Goal: Check status: Check status

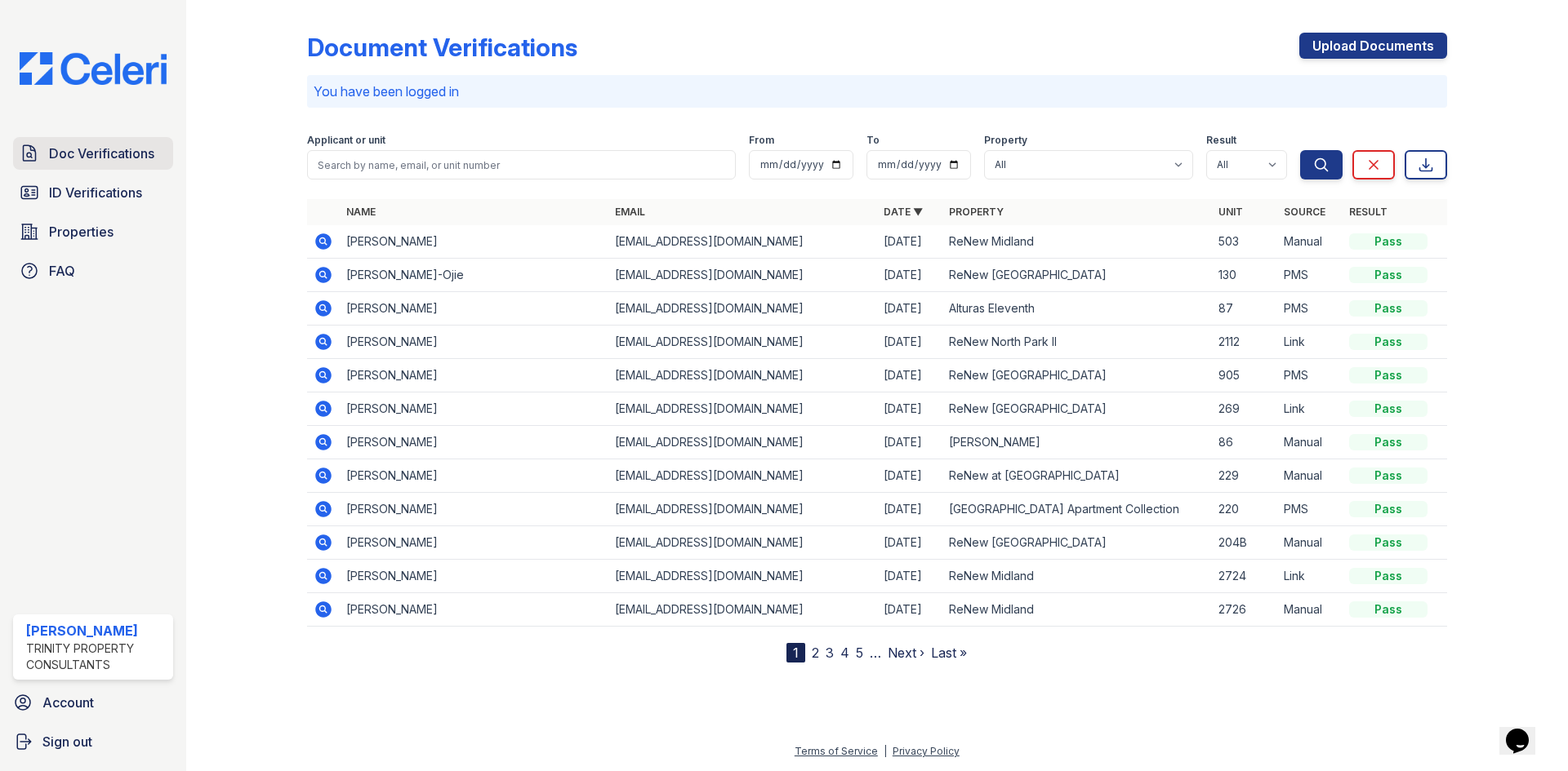
click at [130, 145] on span "Doc Verifications" at bounding box center [101, 154] width 105 height 20
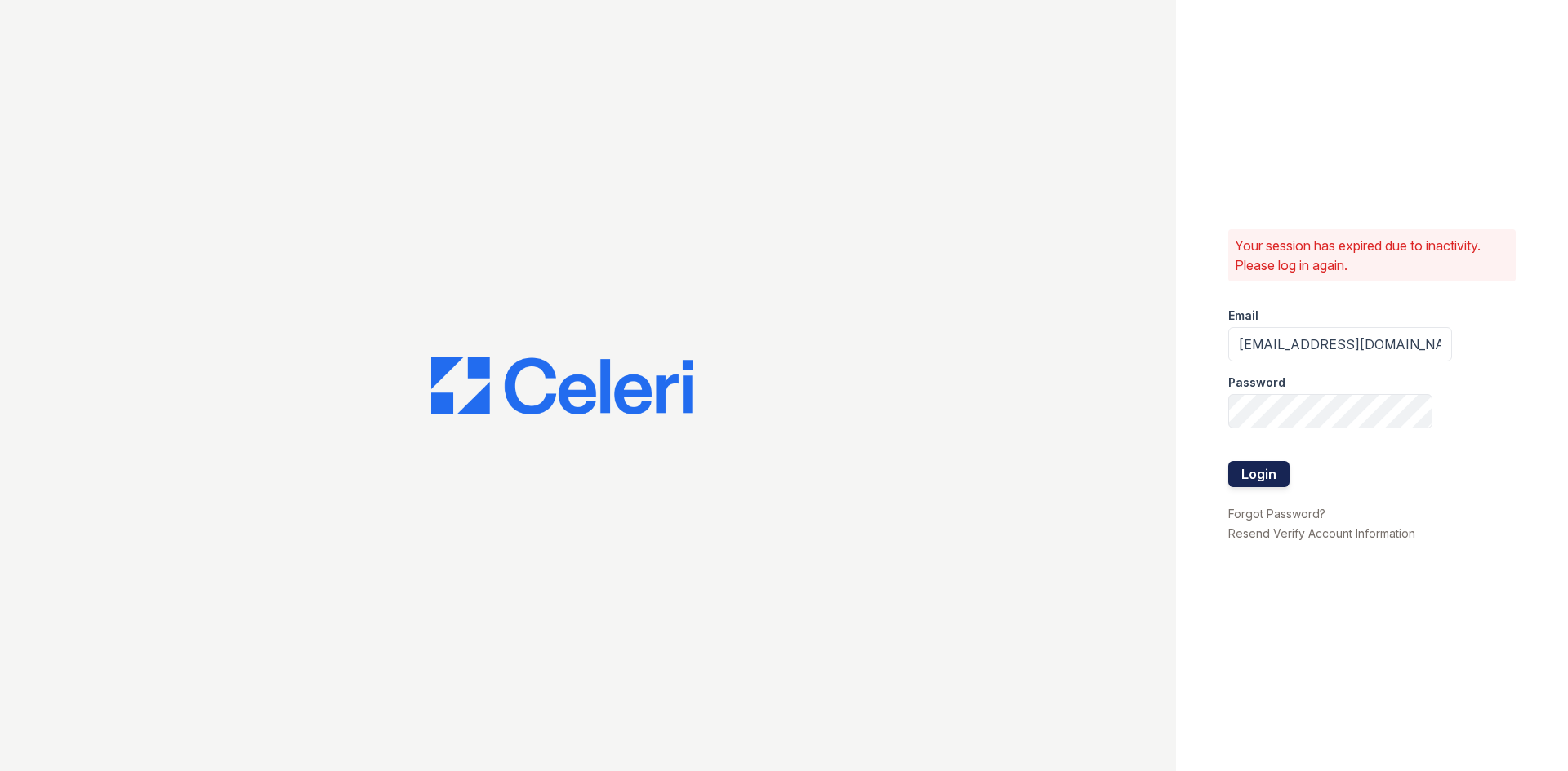
click at [1279, 481] on button "Login" at bounding box center [1258, 475] width 61 height 26
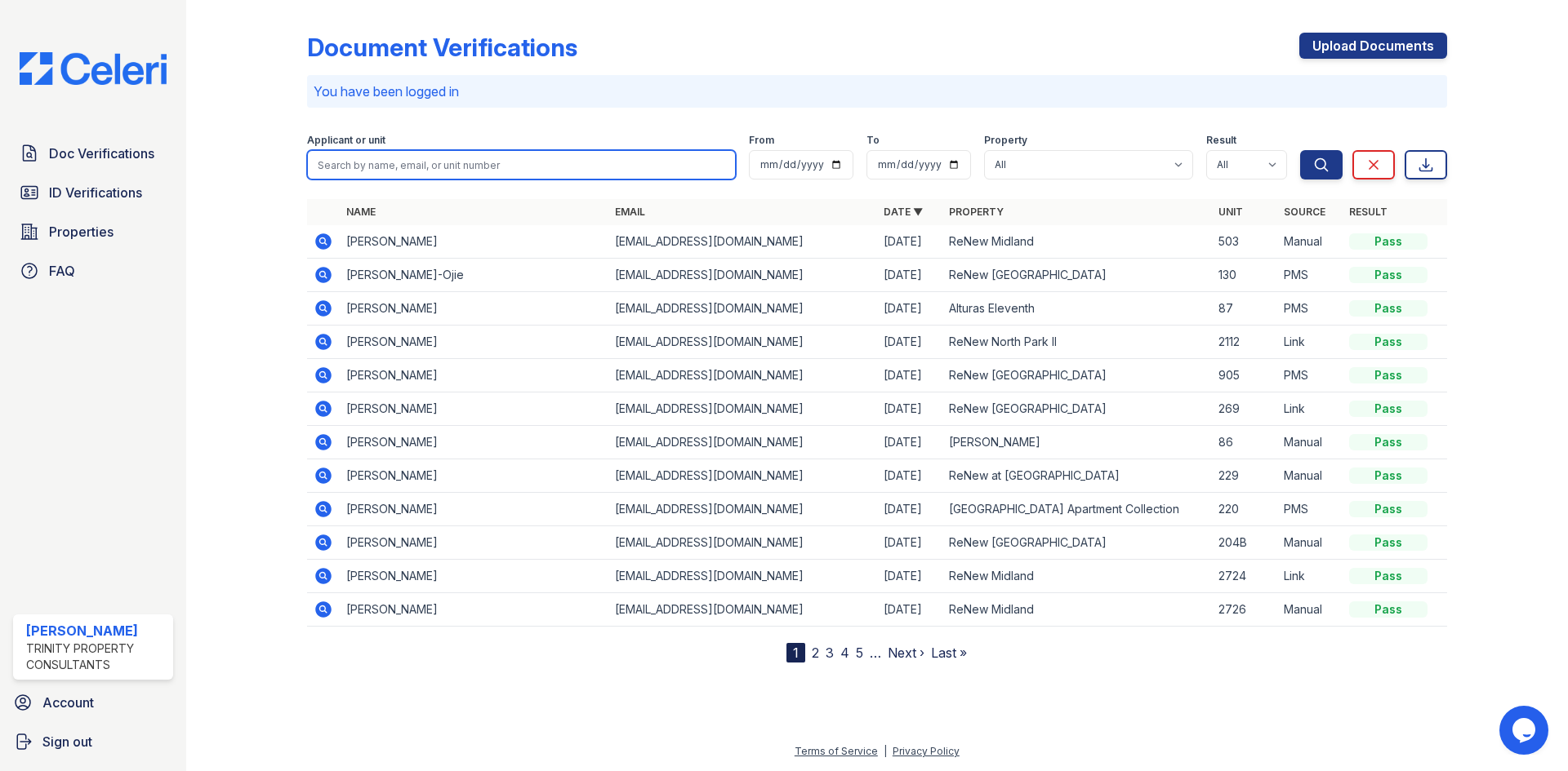
click at [663, 157] on input "search" at bounding box center [521, 165] width 429 height 29
type input "[PERSON_NAME]"
click at [1300, 150] on button "Search" at bounding box center [1321, 165] width 42 height 29
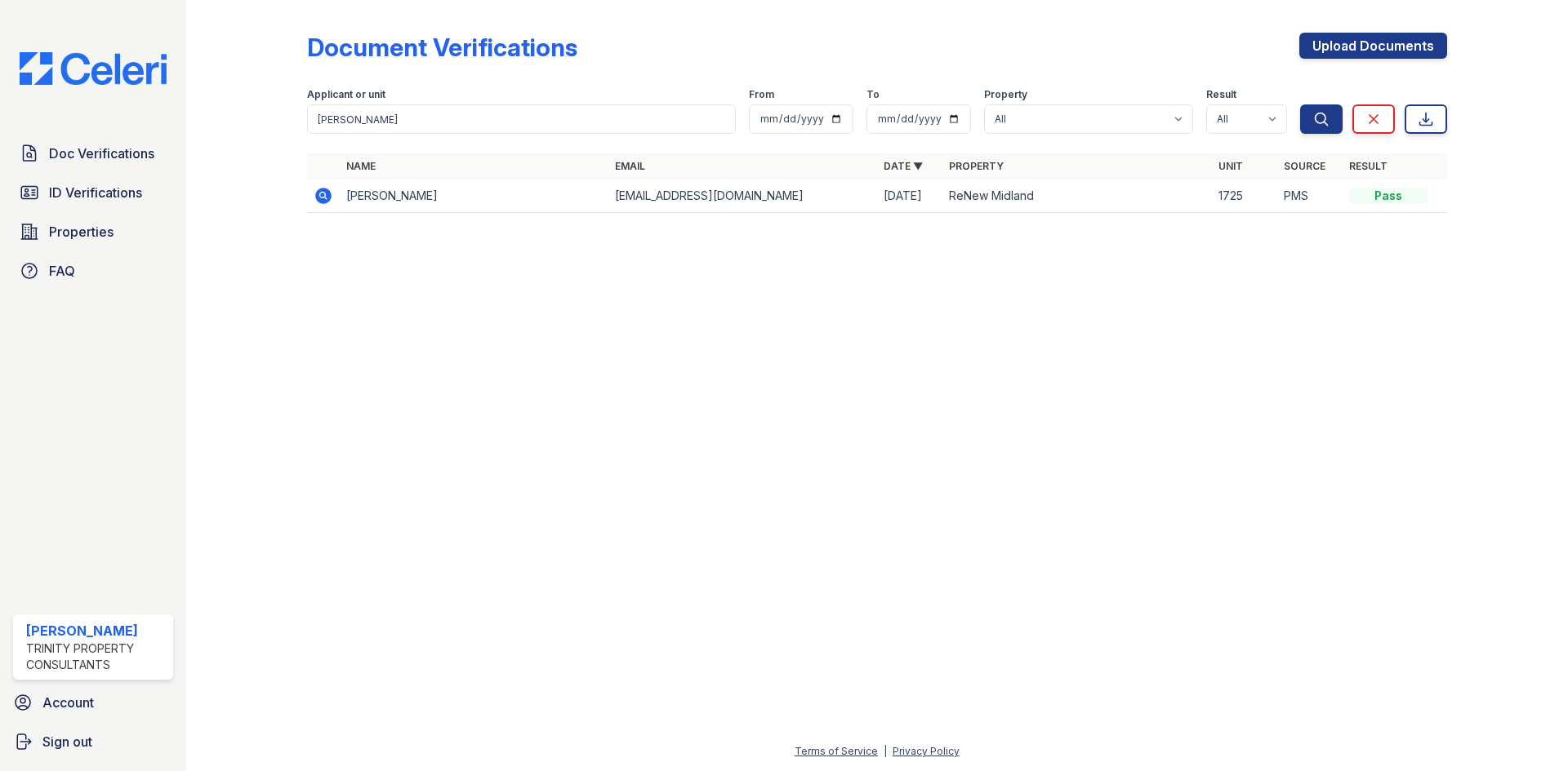
click at [324, 203] on icon at bounding box center [324, 196] width 16 height 16
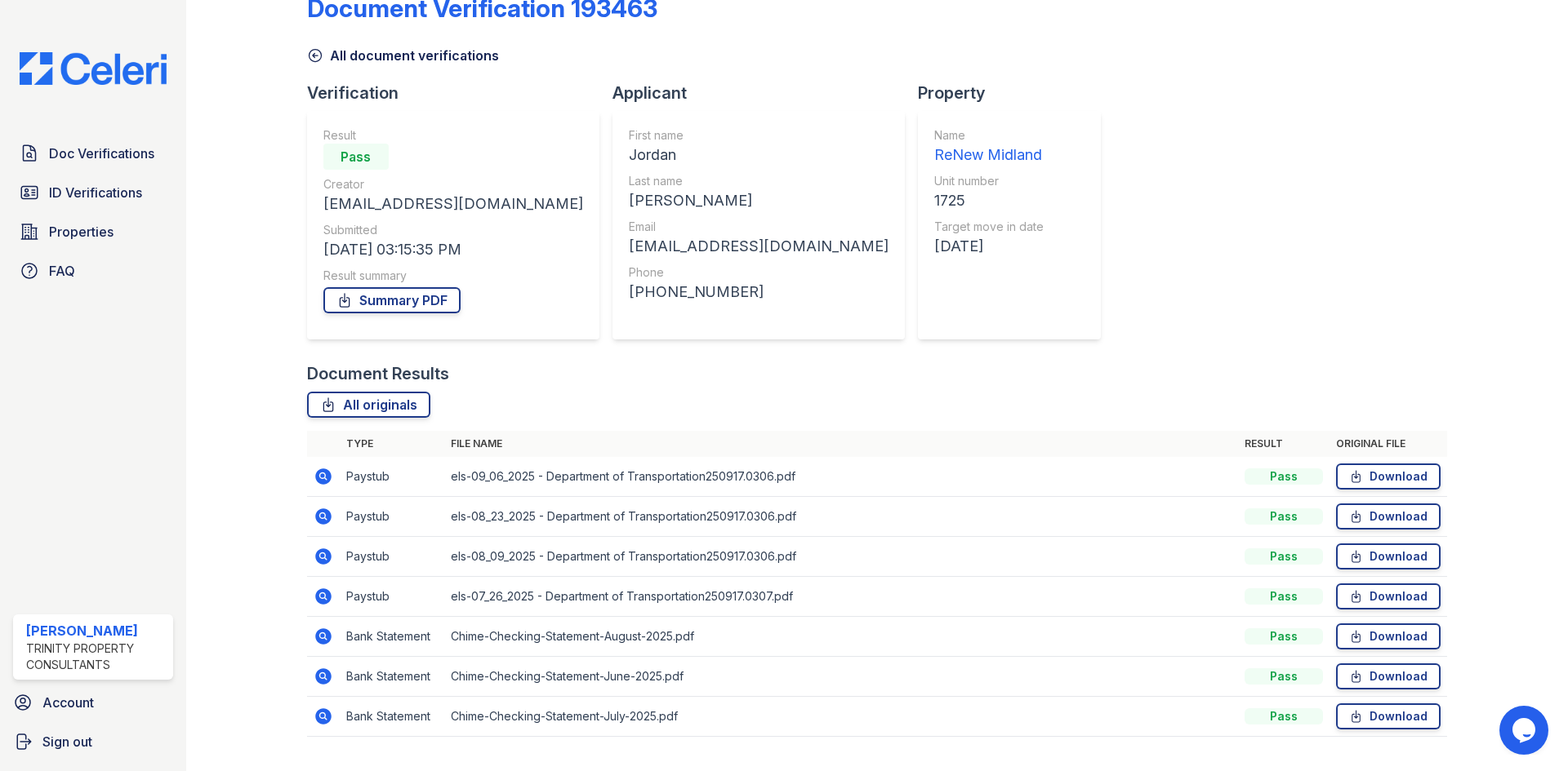
scroll to position [77, 0]
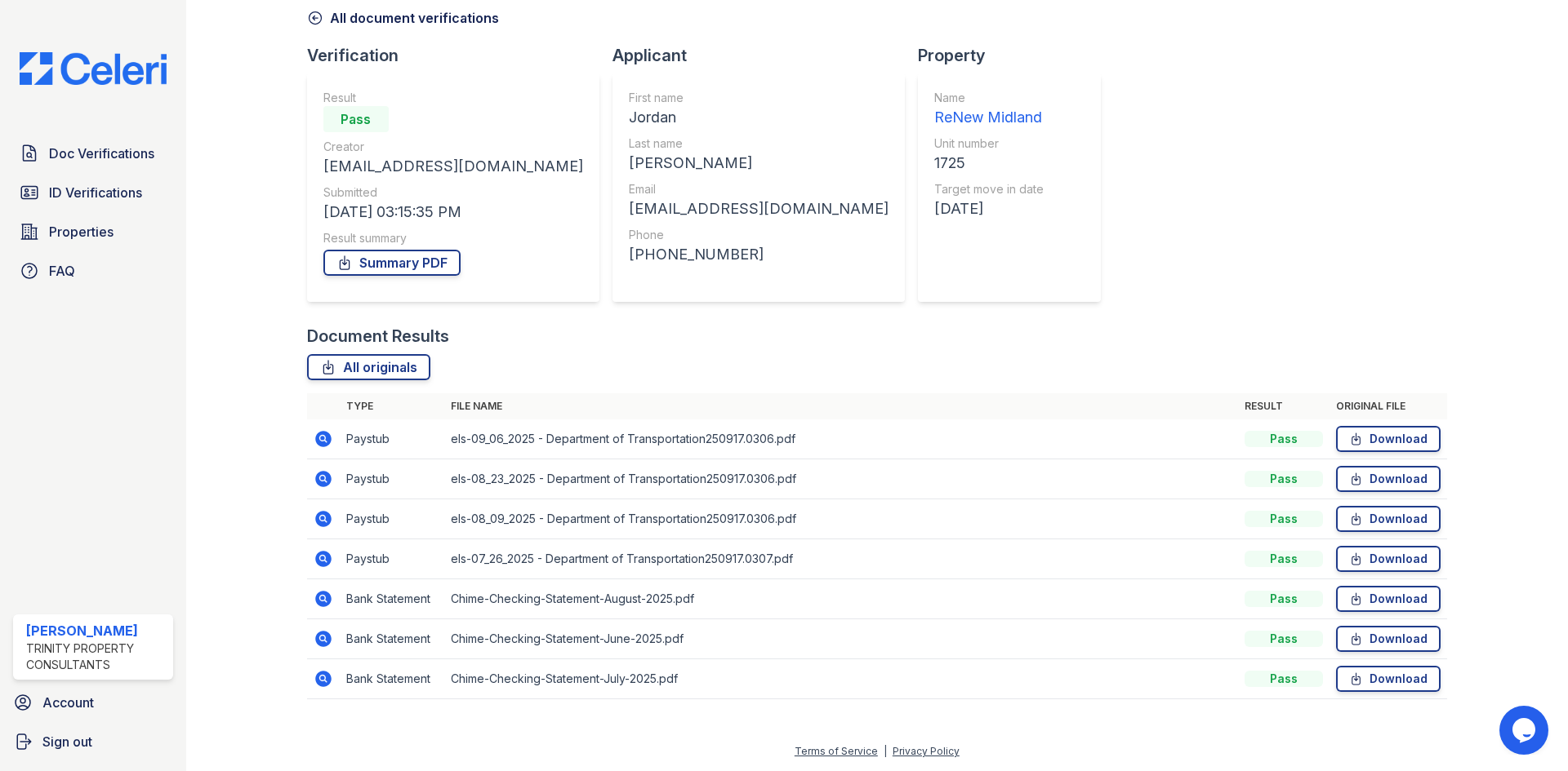
click at [323, 436] on icon at bounding box center [324, 439] width 20 height 20
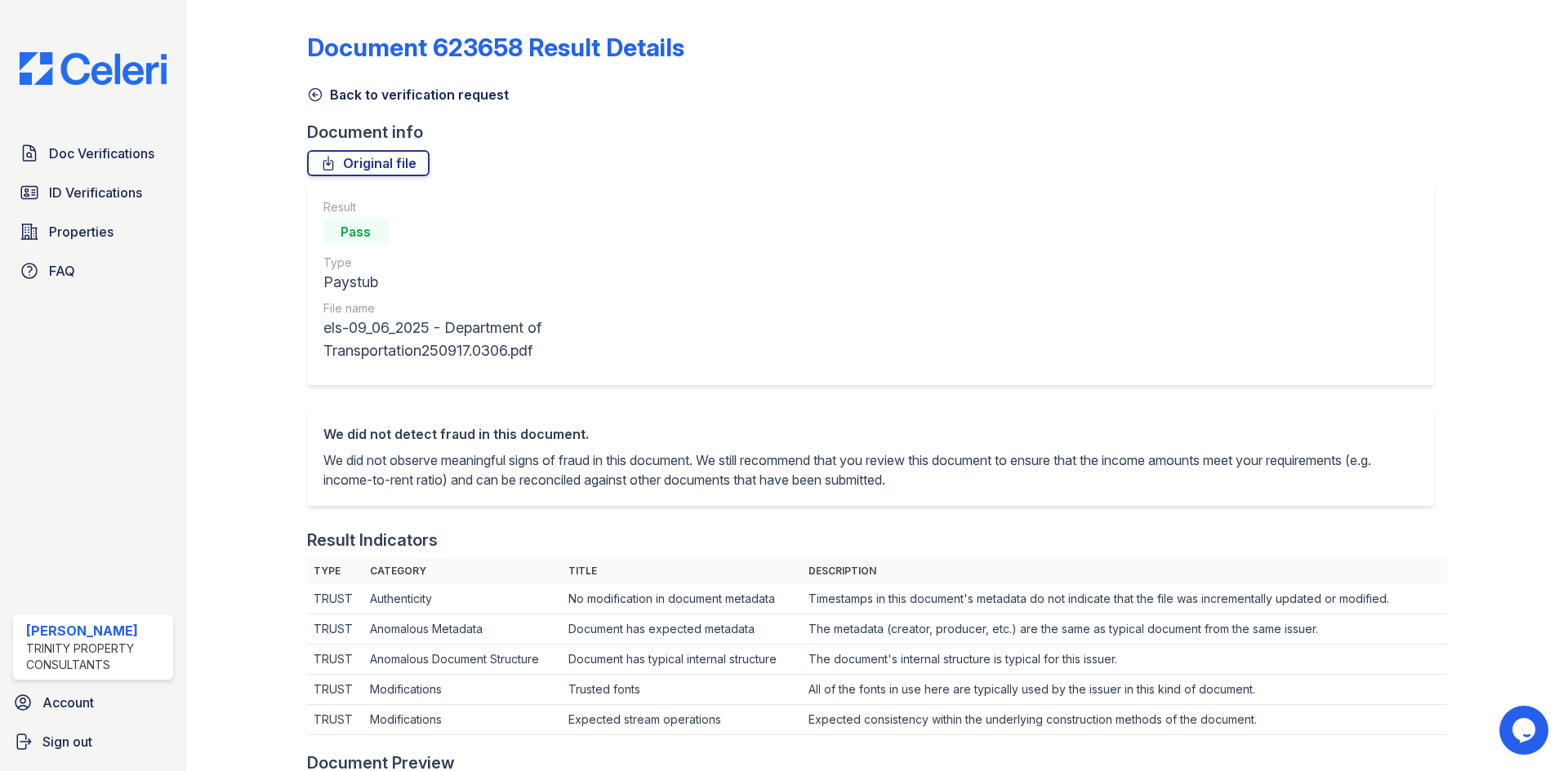
click at [320, 100] on icon at bounding box center [315, 95] width 16 height 16
